Goal: Task Accomplishment & Management: Manage account settings

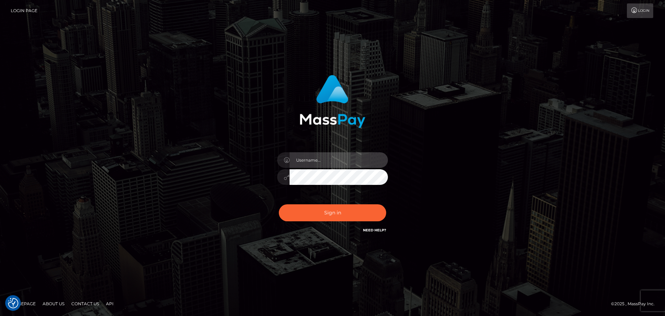
type input "[PERSON_NAME]"
click at [351, 221] on div "Sign in Need Help?" at bounding box center [332, 215] width 121 height 31
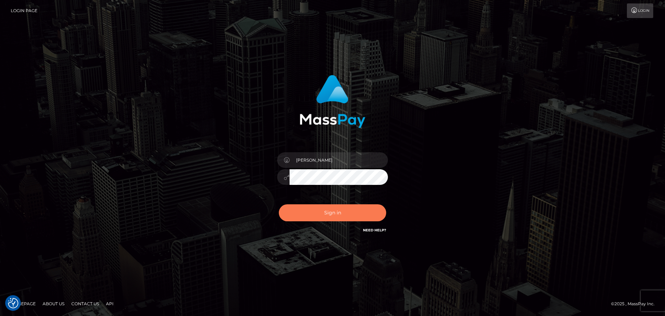
click at [350, 214] on button "Sign in" at bounding box center [332, 212] width 107 height 17
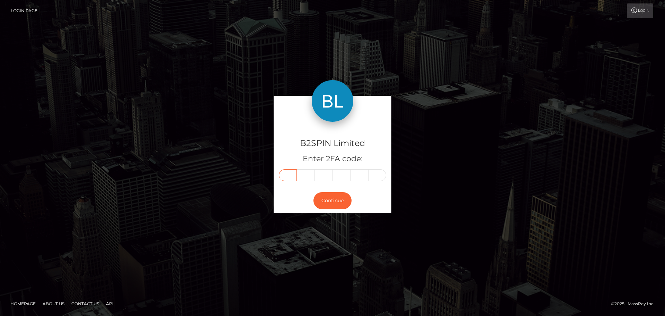
paste input "0"
type input "0"
type input "7"
type input "4"
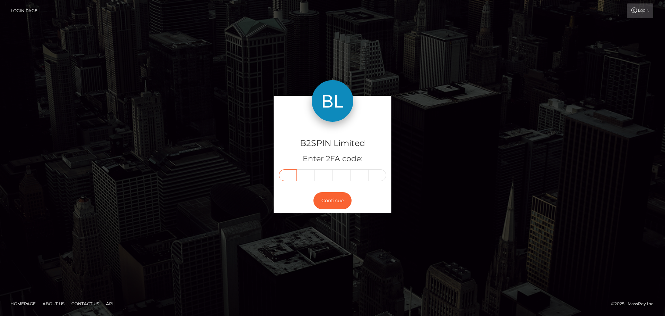
type input "4"
type input "0"
click at [328, 200] on button "Continue" at bounding box center [333, 200] width 38 height 17
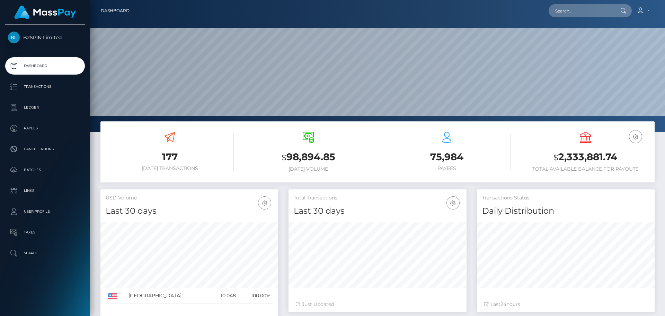
scroll to position [123, 178]
click at [35, 86] on p "Transactions" at bounding box center [45, 86] width 74 height 10
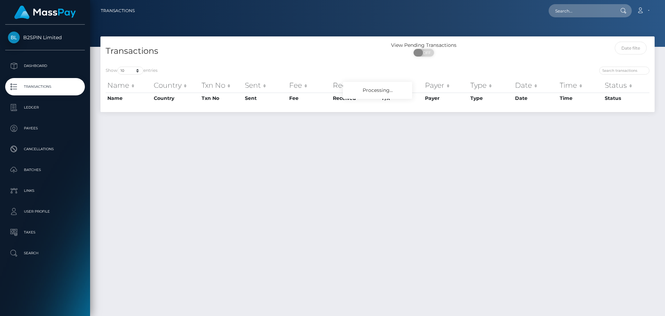
click at [425, 54] on span "OFF" at bounding box center [425, 53] width 17 height 8
checkbox input "true"
click at [134, 70] on select "10 25 50 100 250 500 1,000 3,500" at bounding box center [130, 71] width 26 height 8
select select "3500"
click at [118, 74] on select "10 25 50 100 250 500 1,000 3,500" at bounding box center [130, 71] width 26 height 8
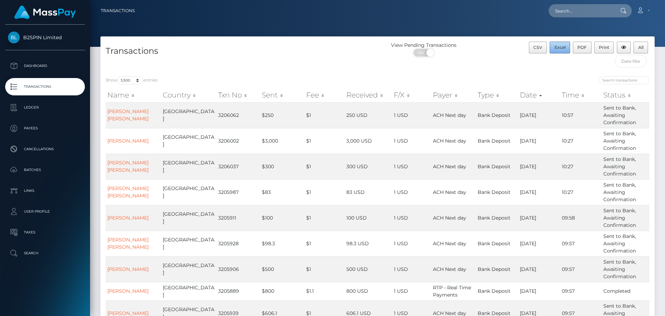
click at [564, 46] on span "Excel" at bounding box center [560, 47] width 11 height 5
